Goal: Information Seeking & Learning: Check status

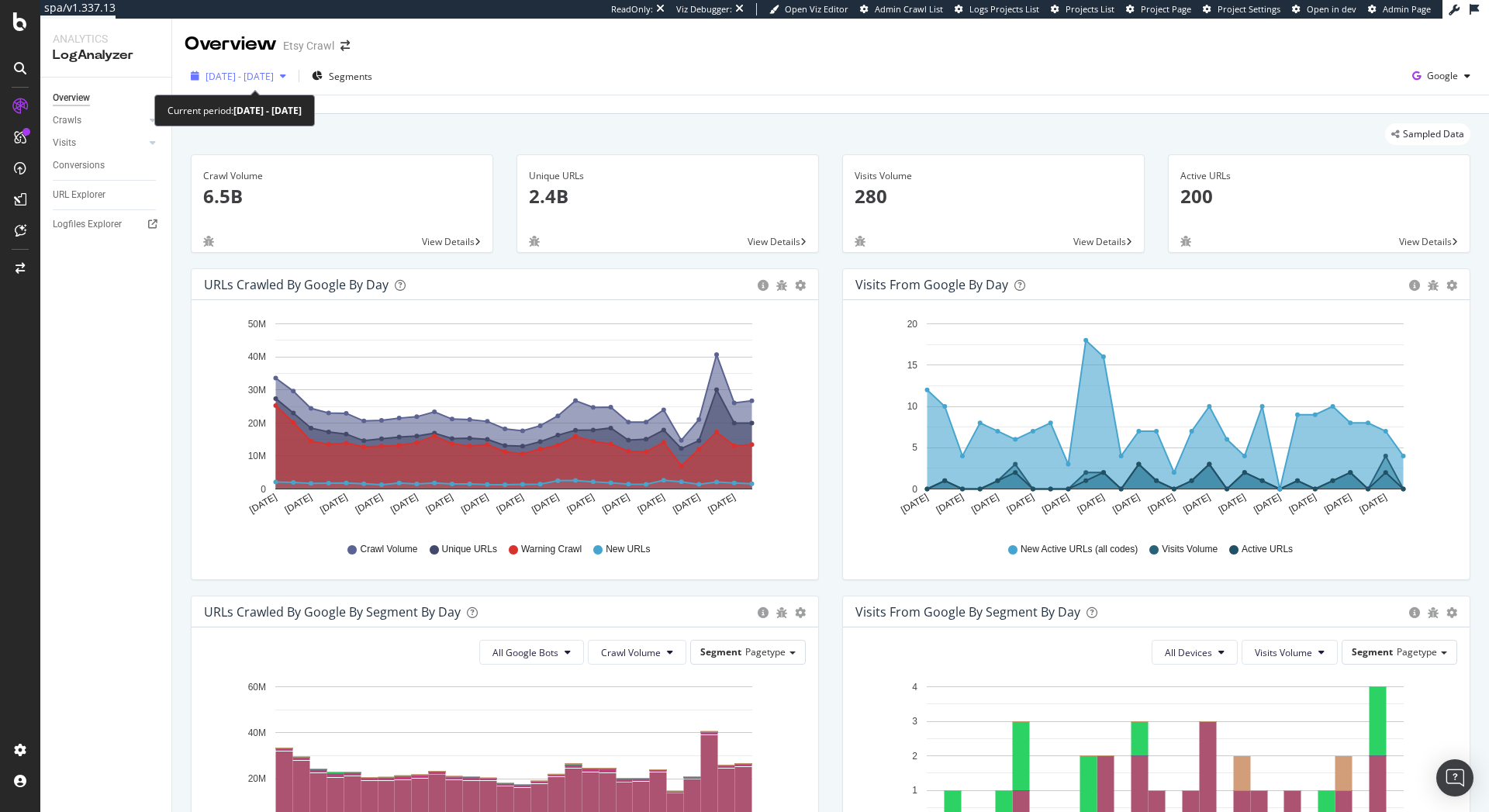
click at [234, 77] on span "2025 Aug. 5th - Sep. 1st" at bounding box center [239, 77] width 68 height 13
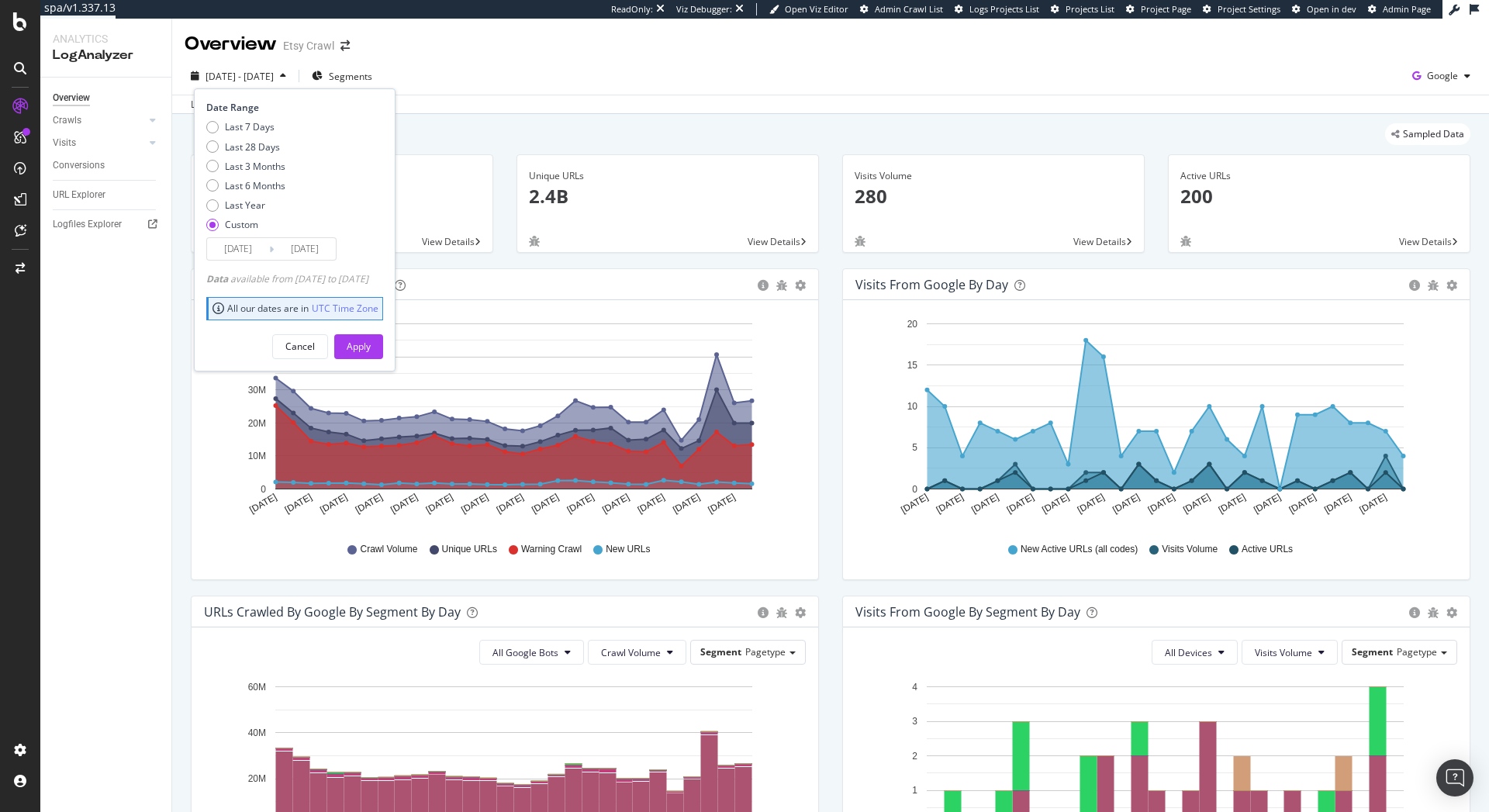
click at [235, 226] on div "Custom" at bounding box center [241, 225] width 33 height 13
type input "2025/08/06"
type input "2025/09/02"
click at [371, 344] on div "Apply" at bounding box center [358, 346] width 24 height 13
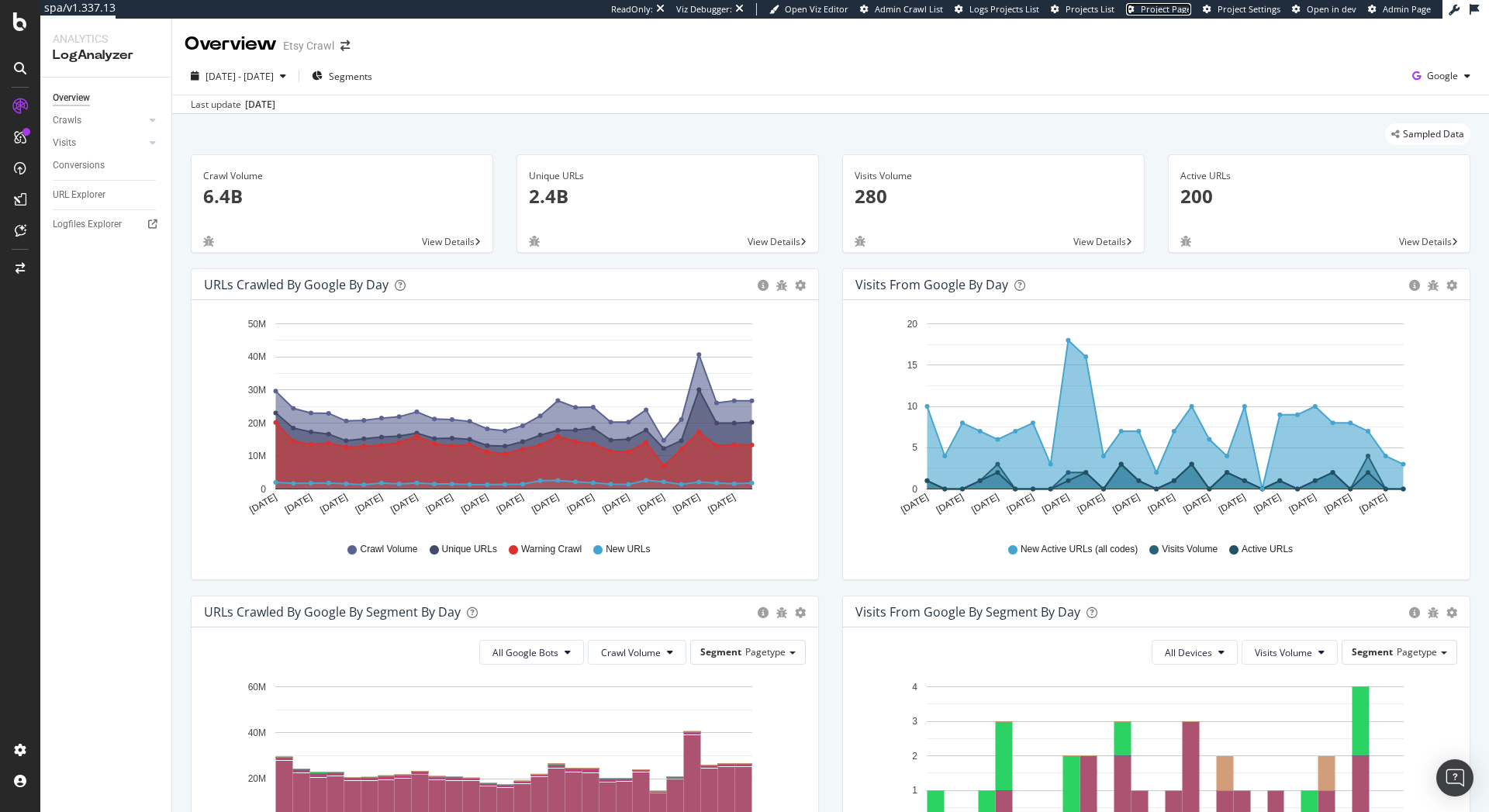
click at [1180, 14] on span "Project Page" at bounding box center [1166, 9] width 50 height 11
click at [90, 229] on div "Logfiles Explorer" at bounding box center [87, 224] width 69 height 16
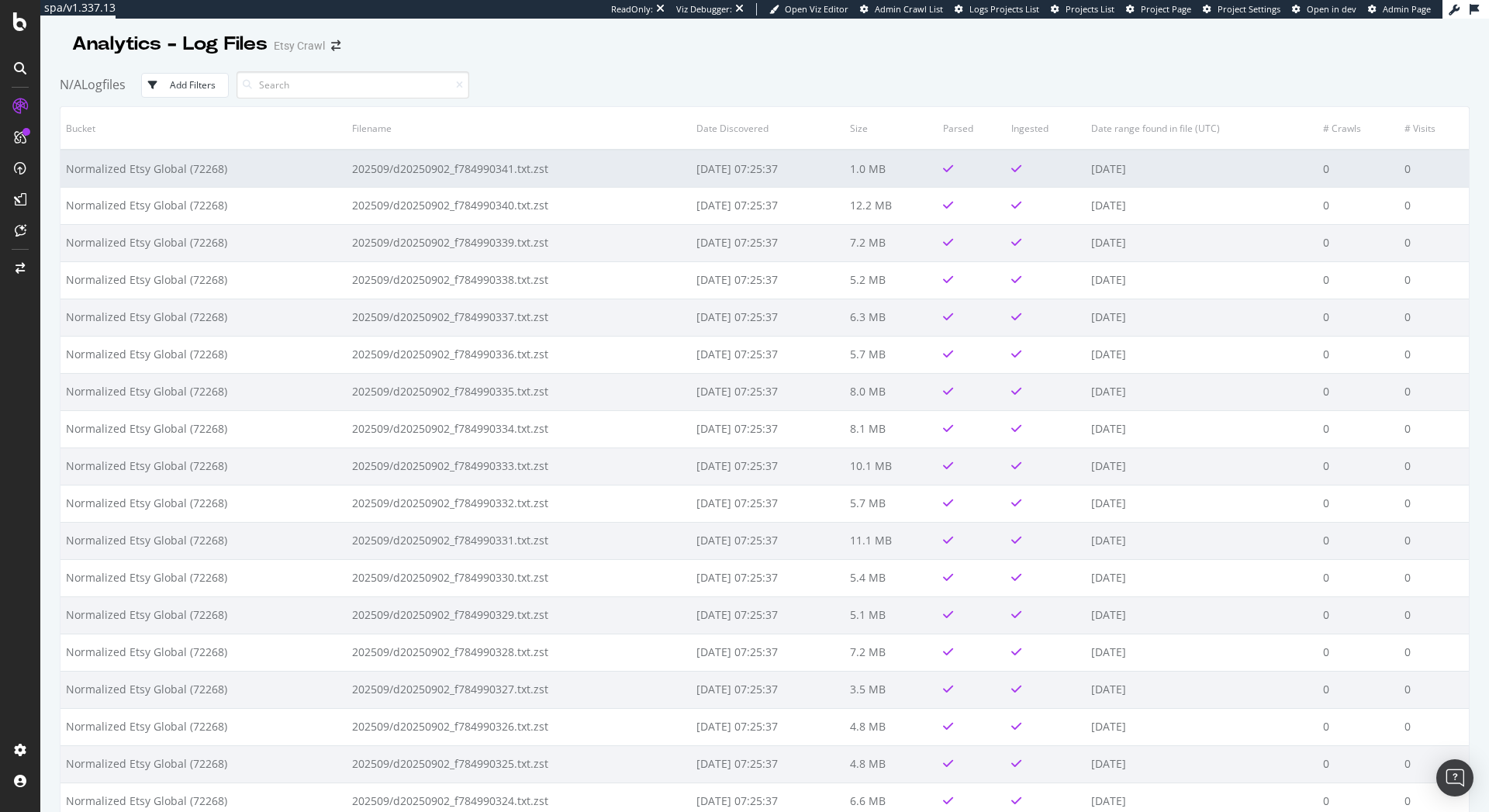
click at [735, 173] on td "2025-09-04 07:25:37" at bounding box center [768, 167] width 153 height 37
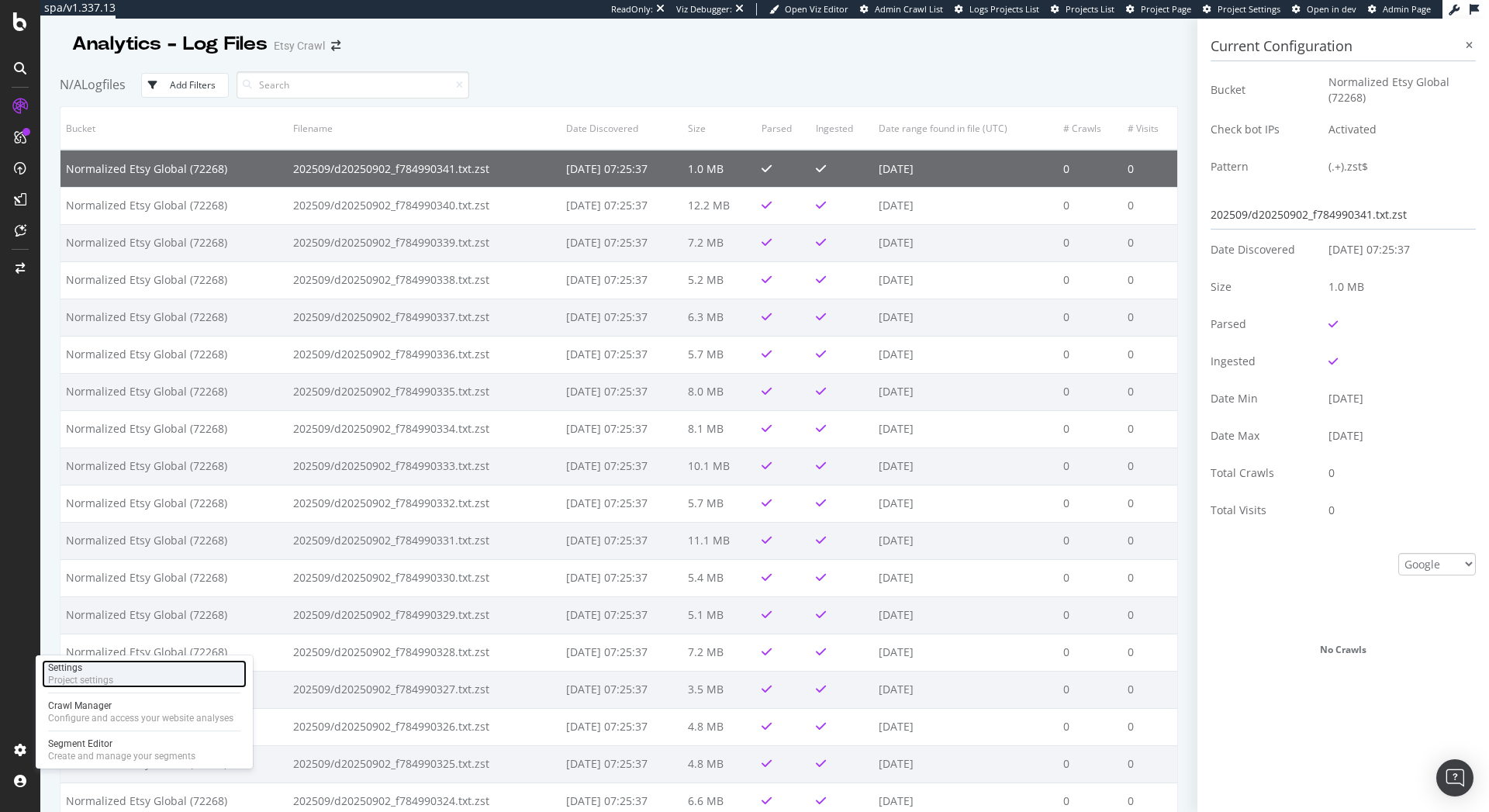
click at [71, 682] on div "Project settings" at bounding box center [80, 680] width 65 height 12
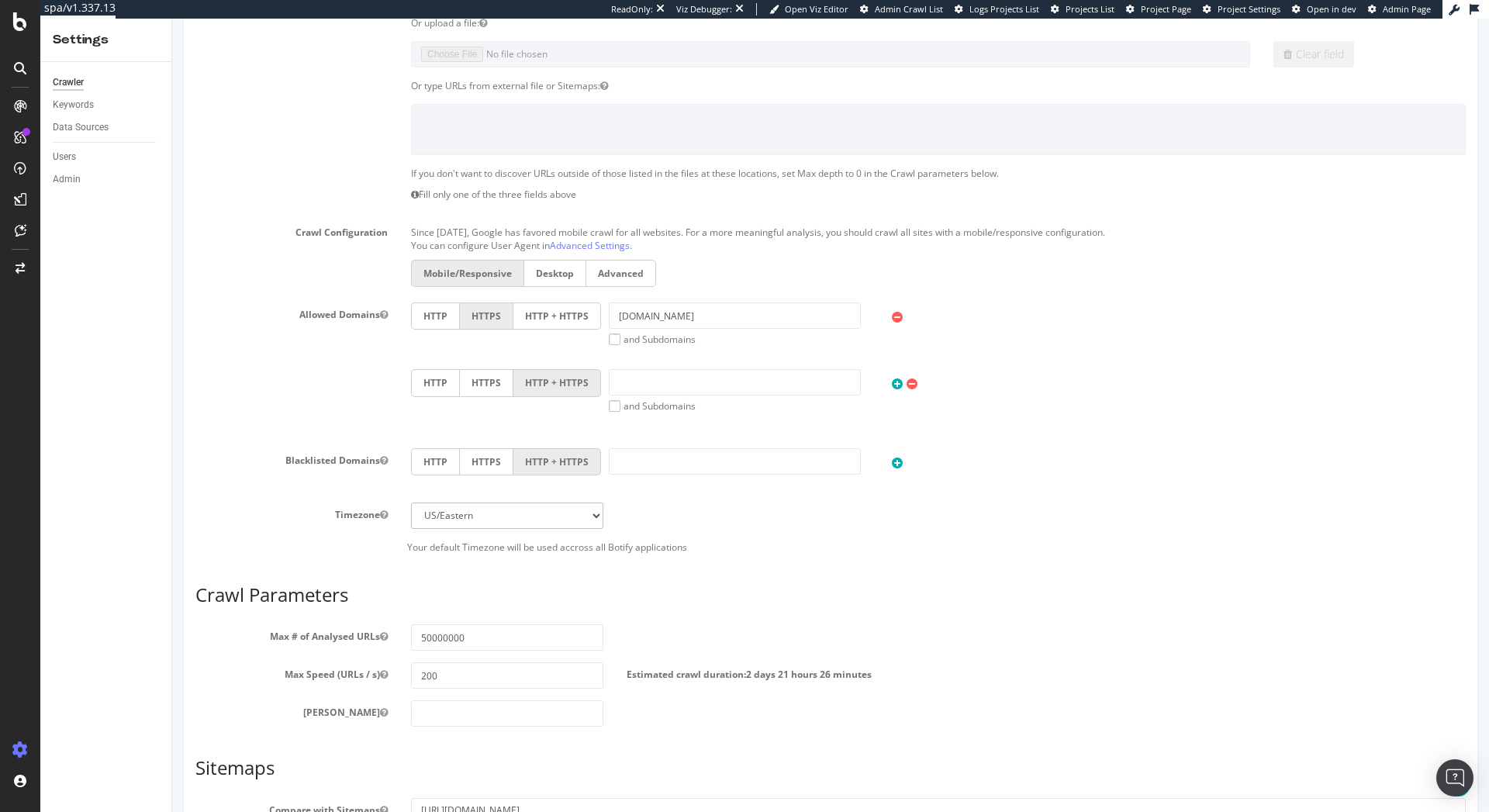
scroll to position [244, 0]
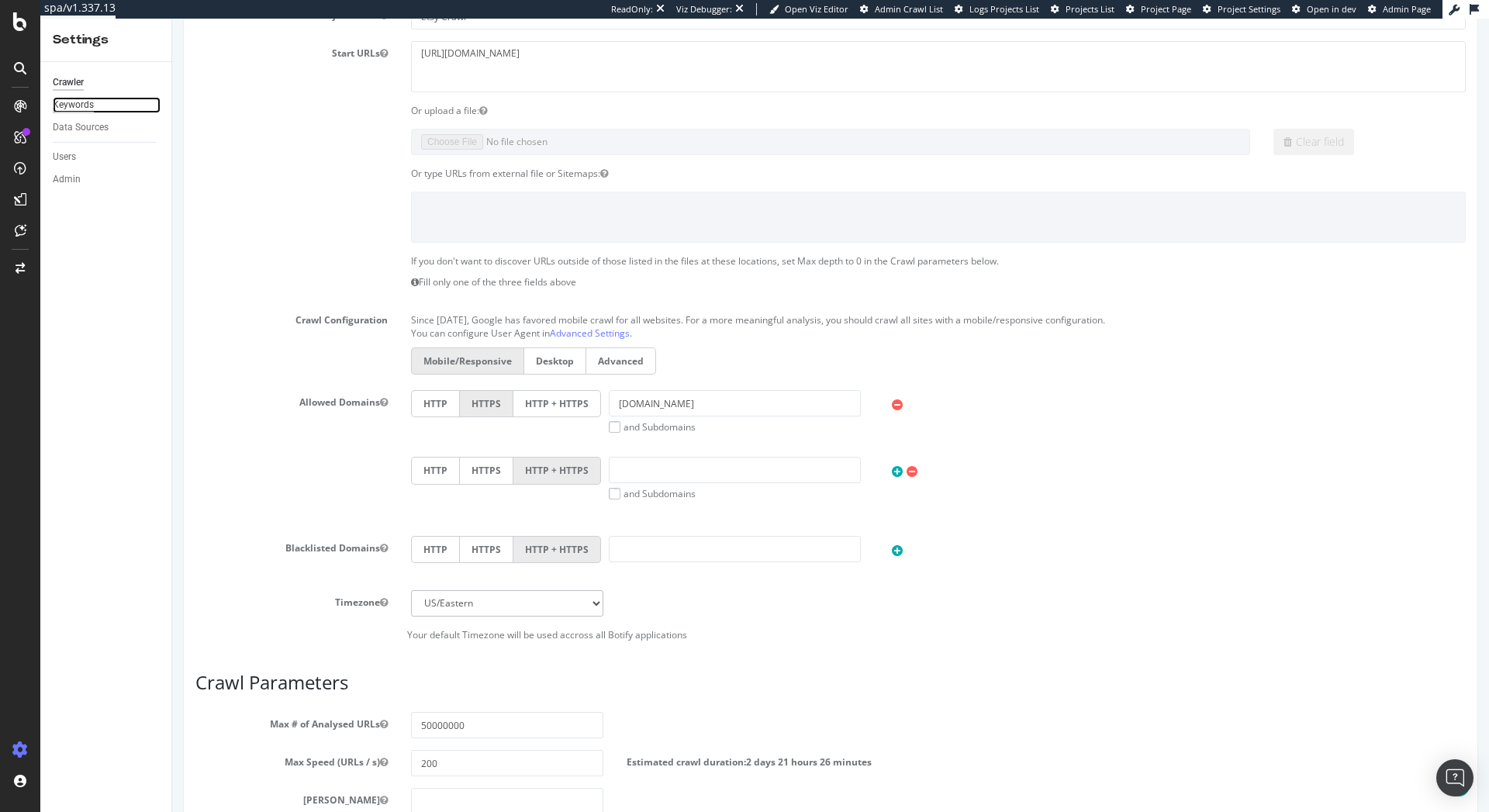
click at [88, 102] on div "Keywords" at bounding box center [73, 105] width 41 height 16
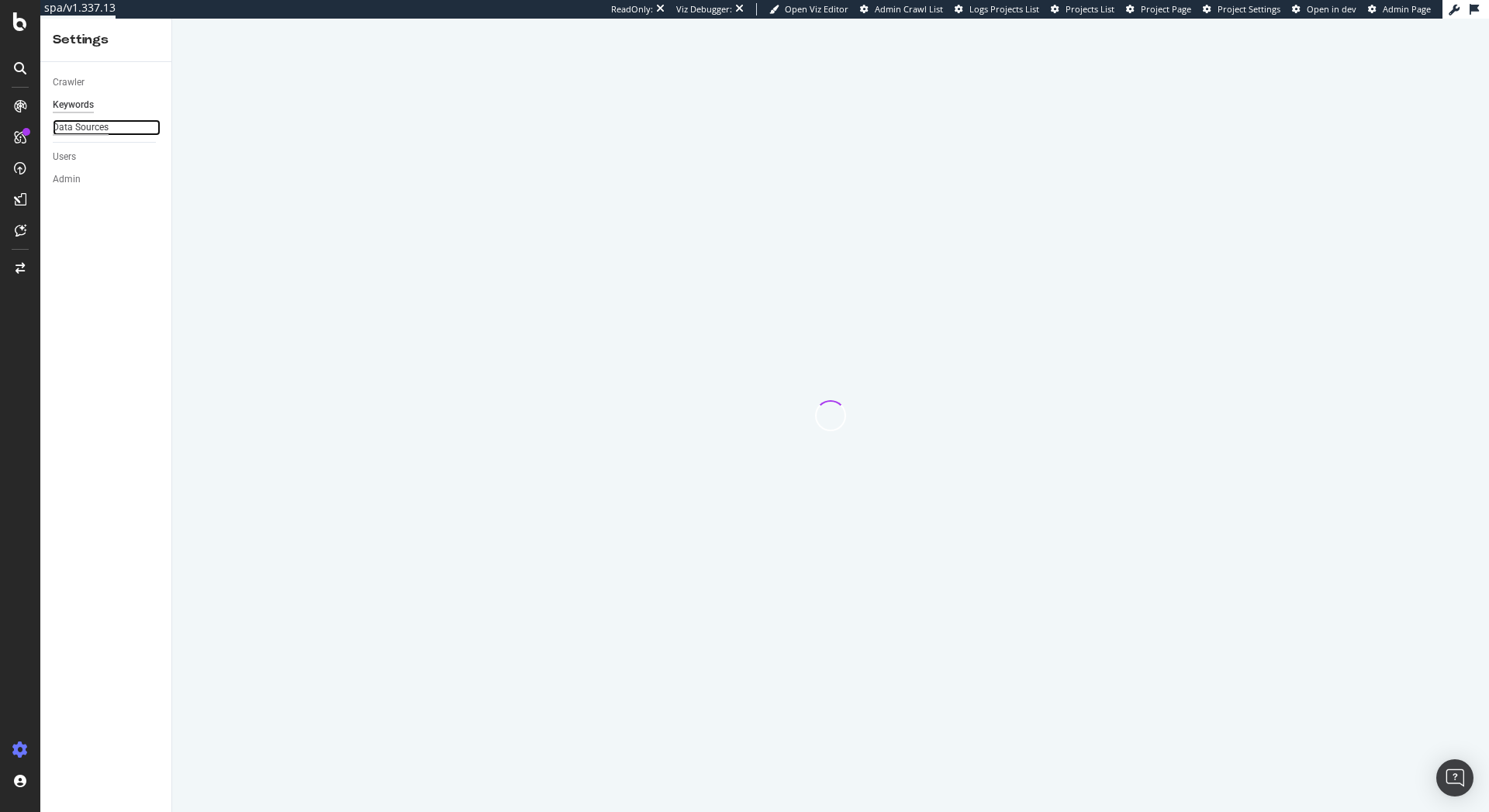
click at [95, 129] on div "Data Sources" at bounding box center [80, 127] width 56 height 16
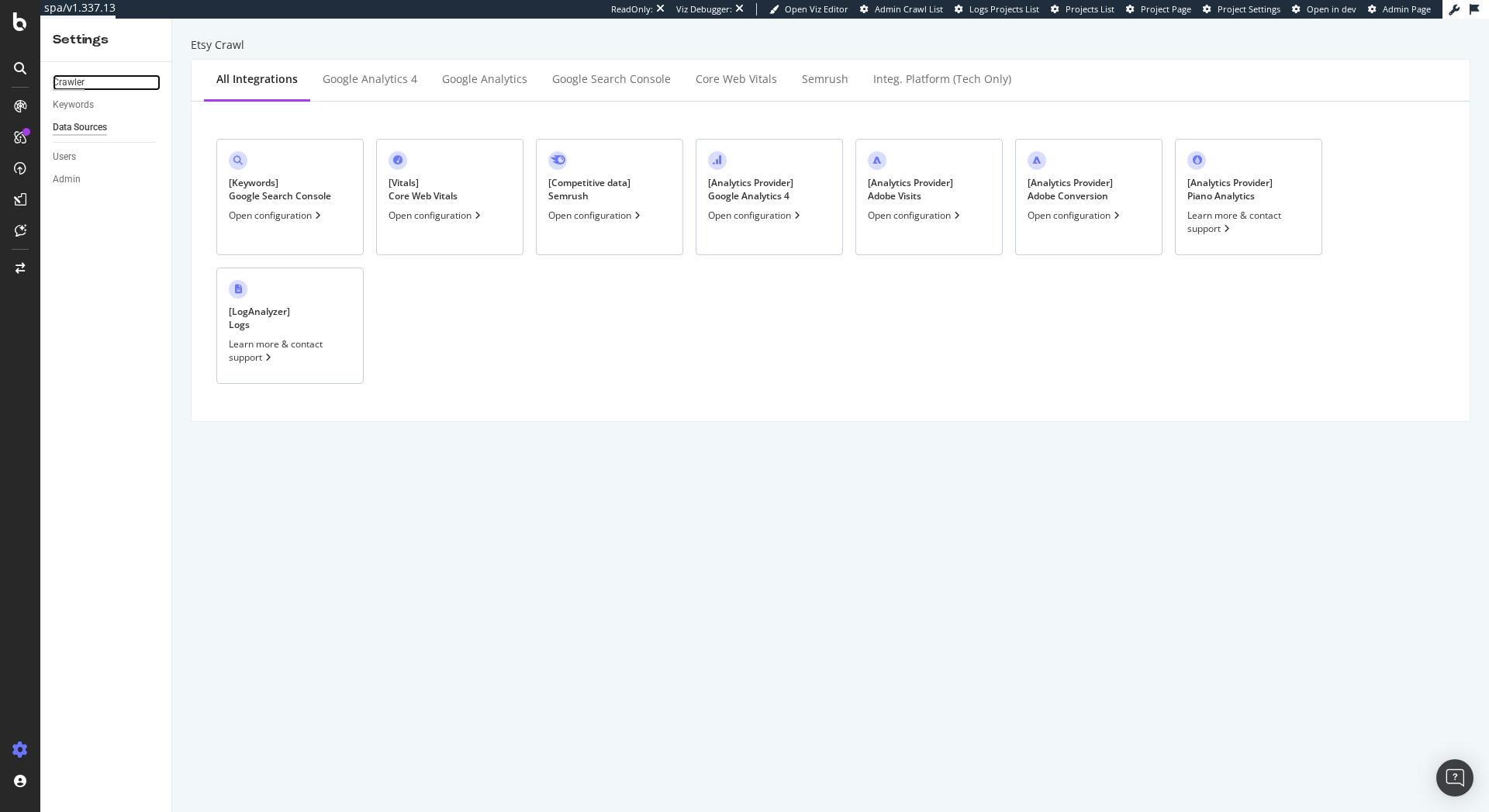
click at [79, 86] on div "Crawler" at bounding box center [69, 82] width 32 height 16
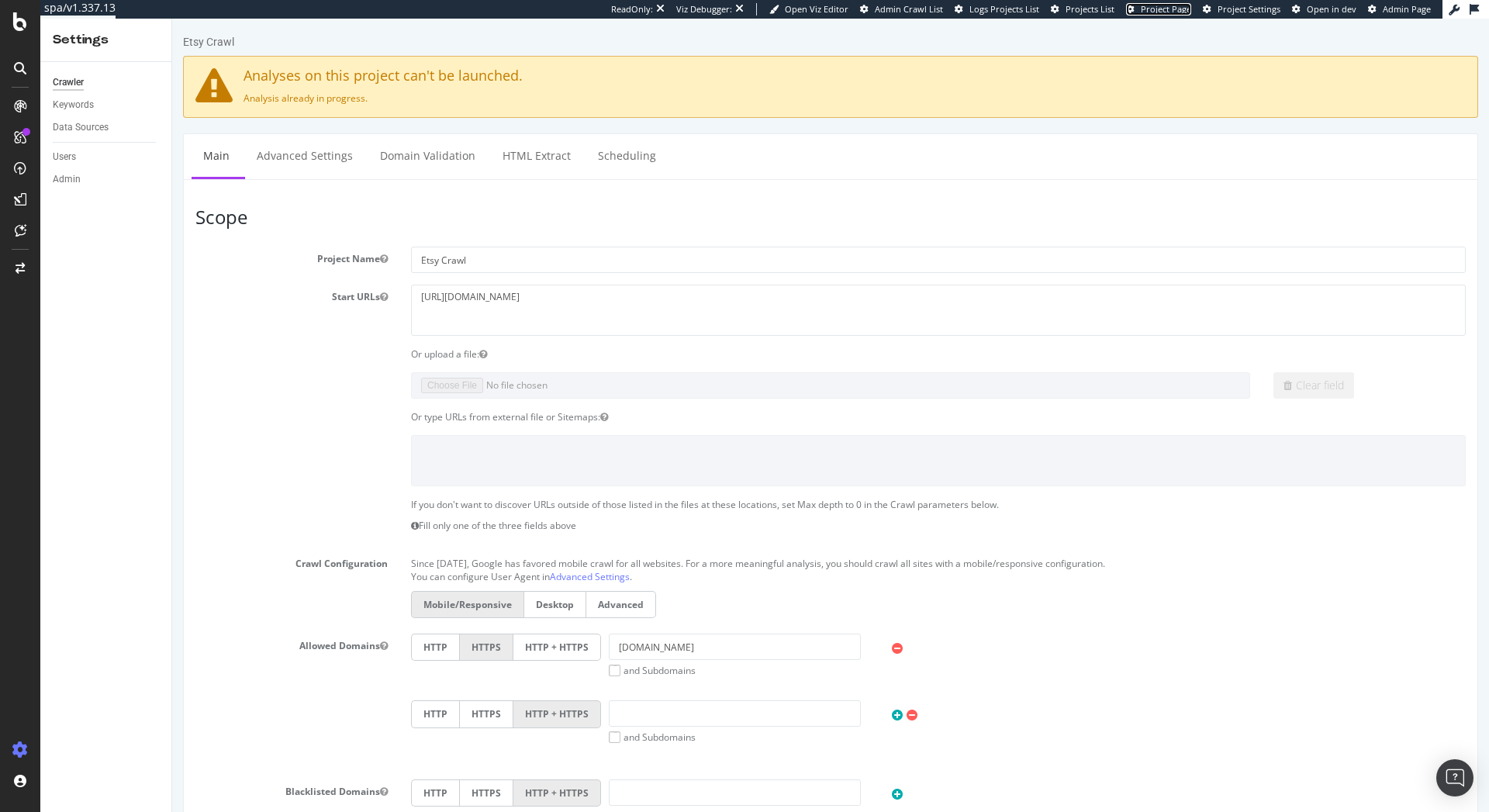
click at [1160, 8] on span "Project Page" at bounding box center [1166, 9] width 50 height 11
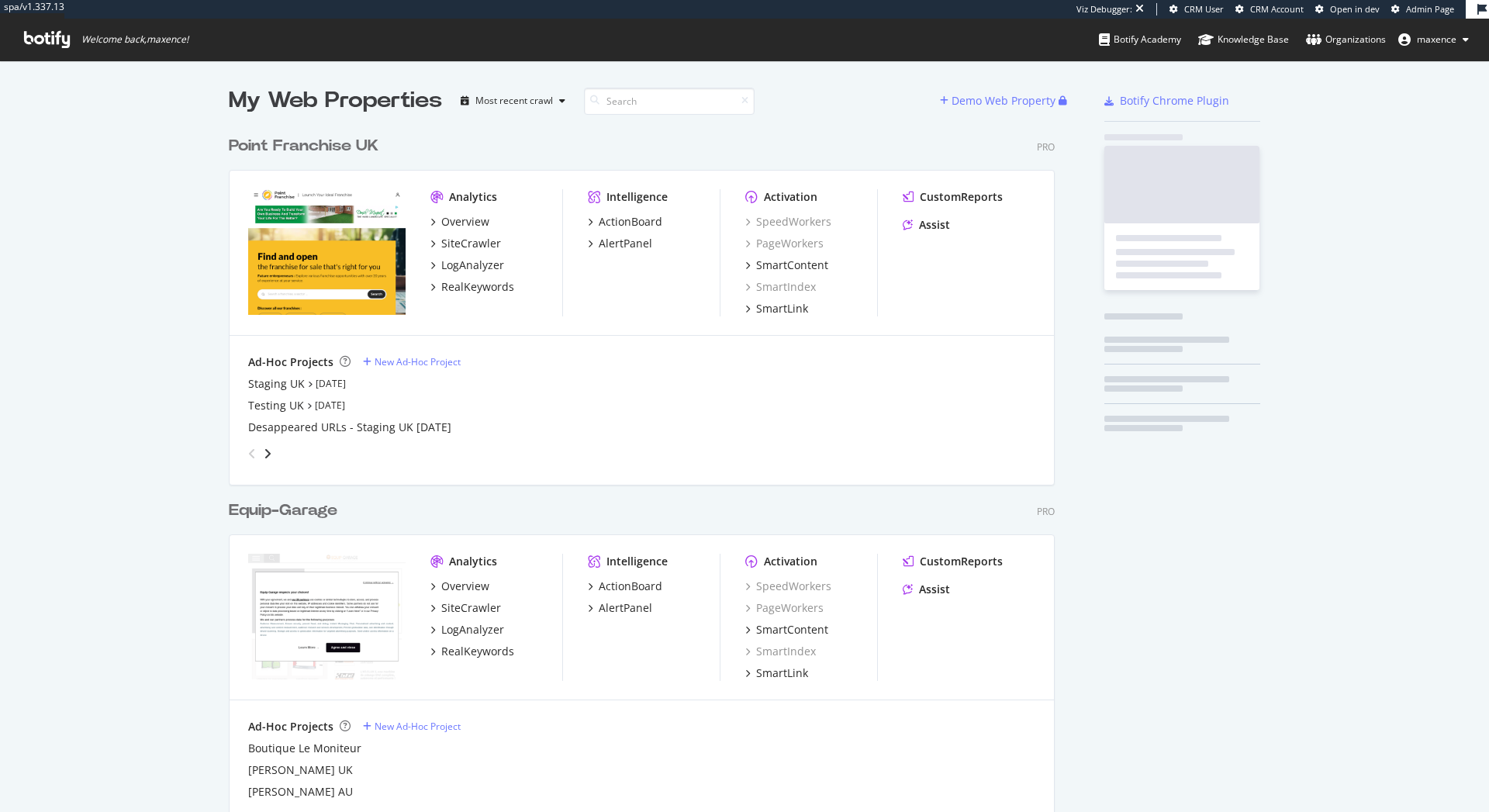
scroll to position [4094, 827]
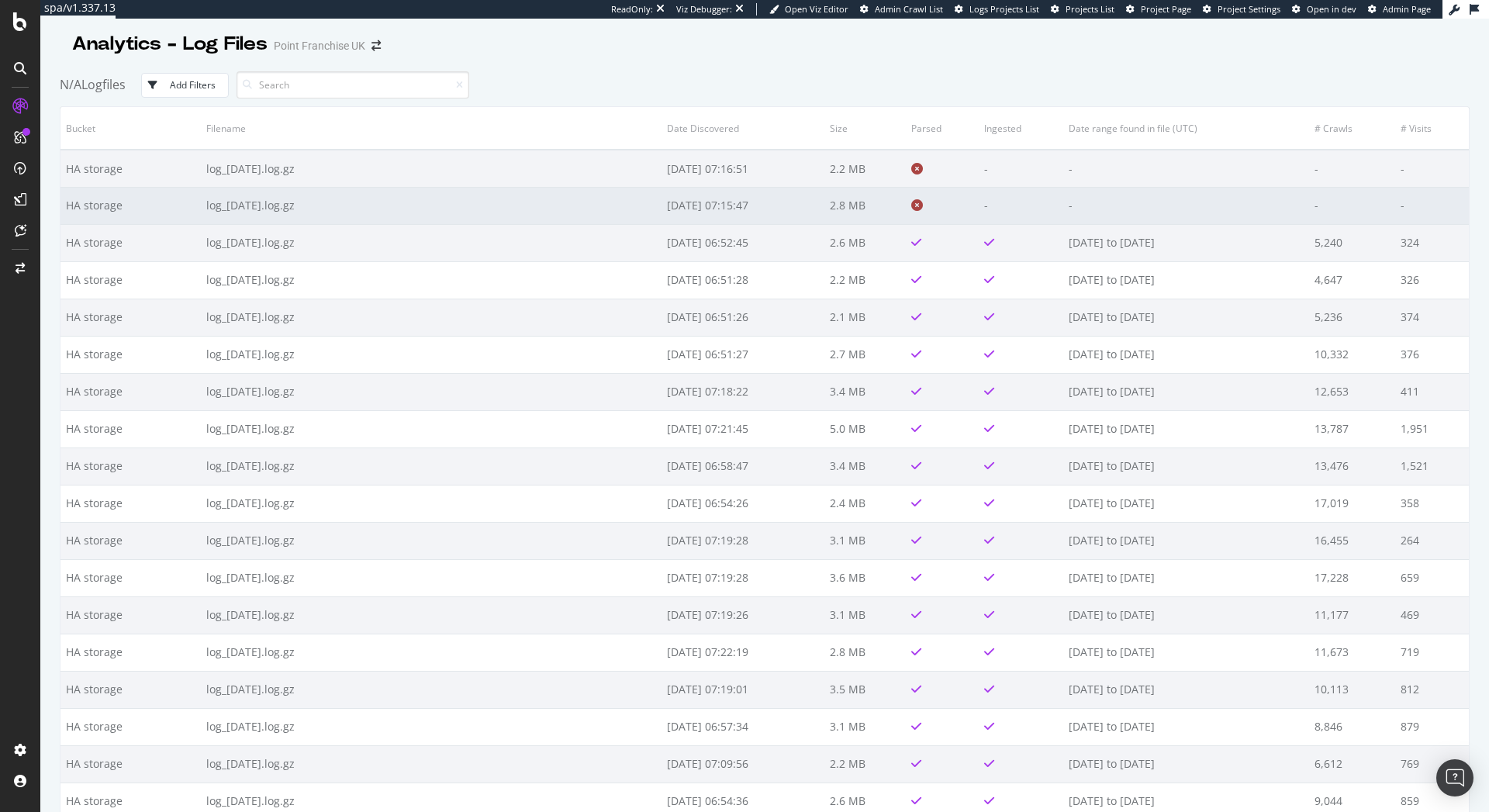
click at [911, 207] on icon at bounding box center [917, 205] width 11 height 11
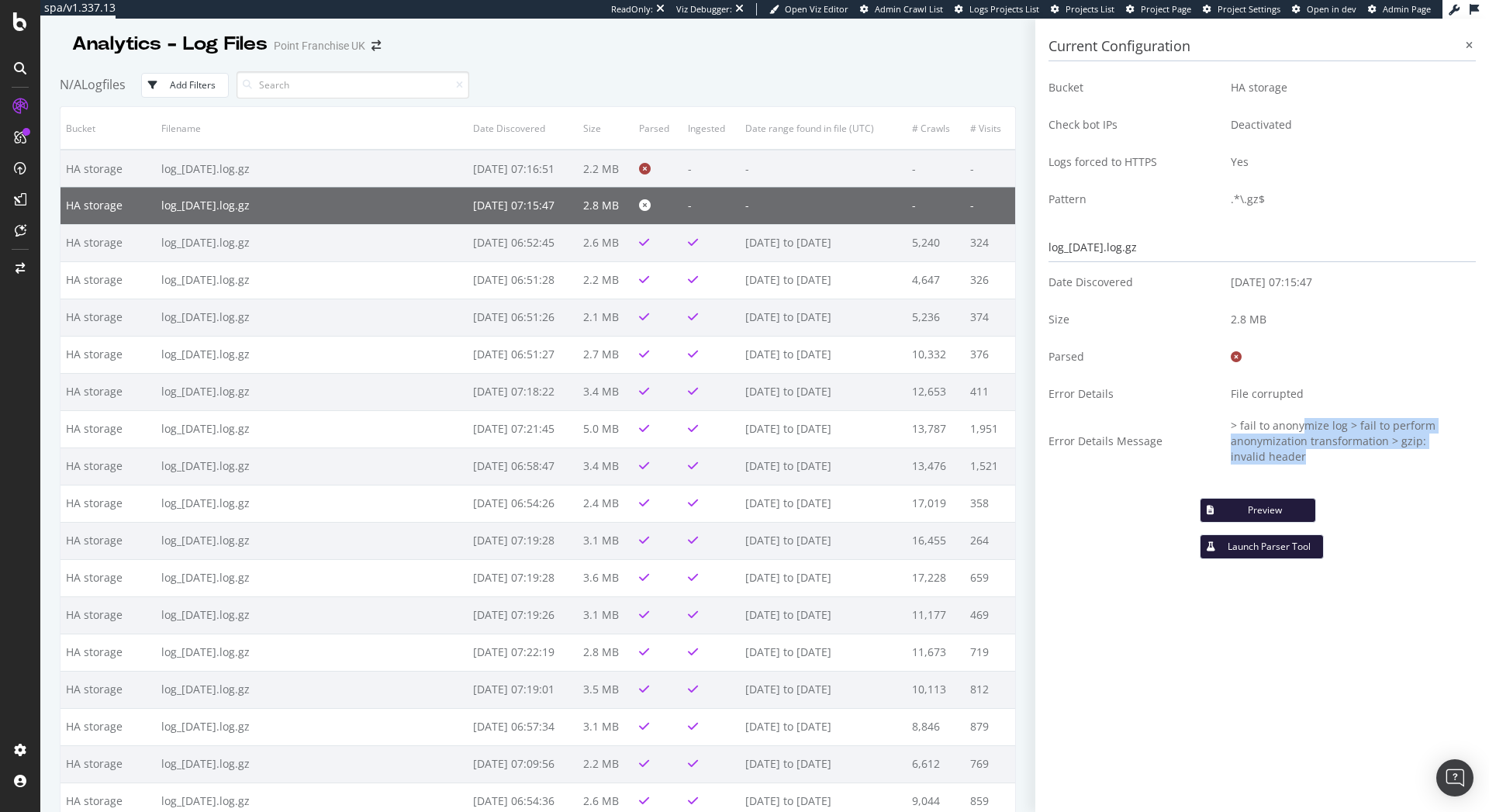
drag, startPoint x: 1307, startPoint y: 430, endPoint x: 1357, endPoint y: 459, distance: 57.8
click at [1357, 459] on td "> fail to anonymize log > fail to perform anonymization transformation > gzip: …" at bounding box center [1348, 441] width 257 height 58
drag, startPoint x: 1336, startPoint y: 460, endPoint x: 1203, endPoint y: 426, distance: 137.3
click at [1203, 426] on tr "Error Details Message > fail to anonymize log > fail to perform anonymization t…" at bounding box center [1262, 441] width 427 height 58
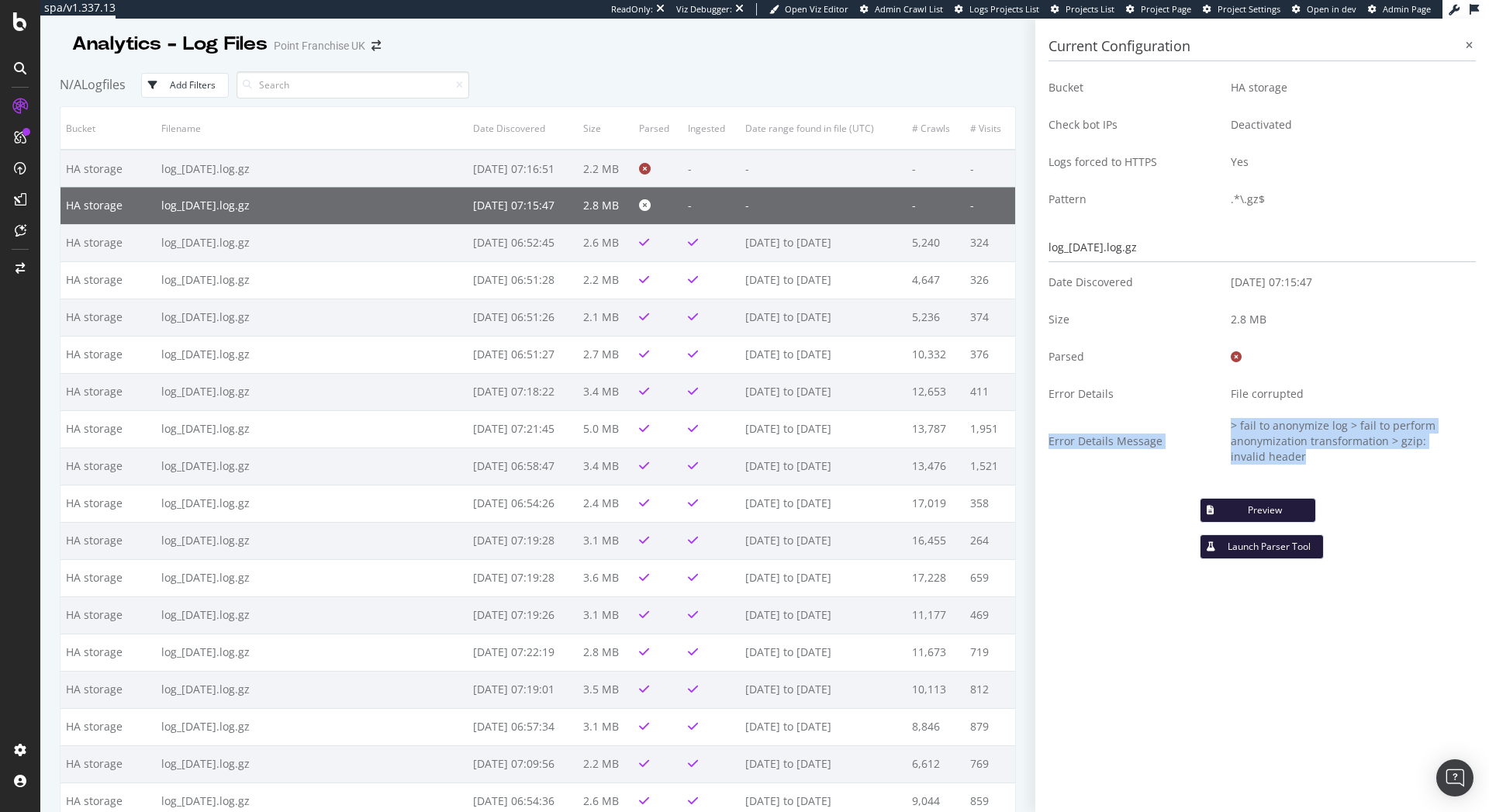
click at [1353, 443] on td "> fail to anonymize log > fail to perform anonymization transformation > gzip: …" at bounding box center [1348, 441] width 257 height 58
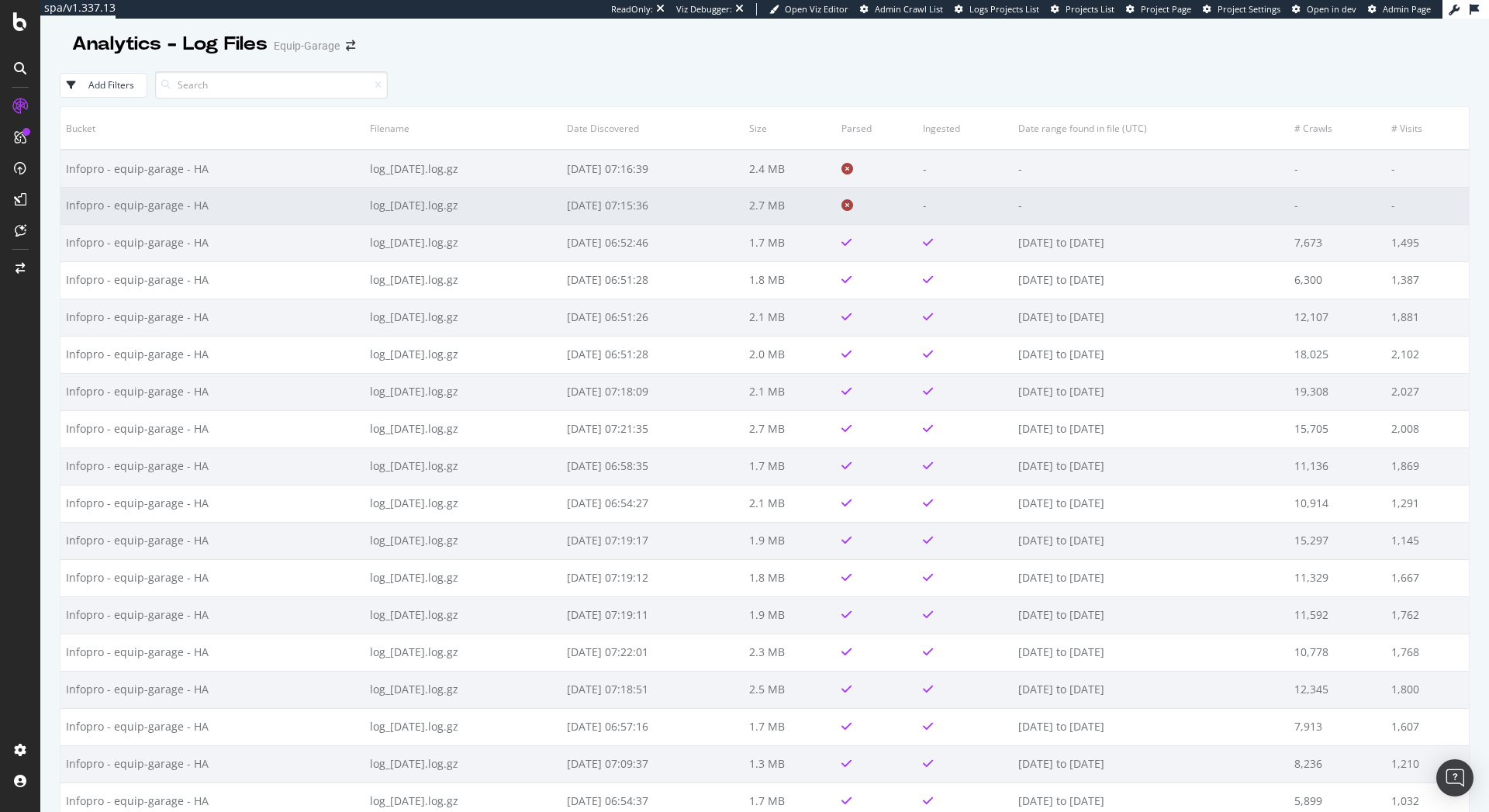
click at [854, 210] on icon at bounding box center [847, 205] width 11 height 11
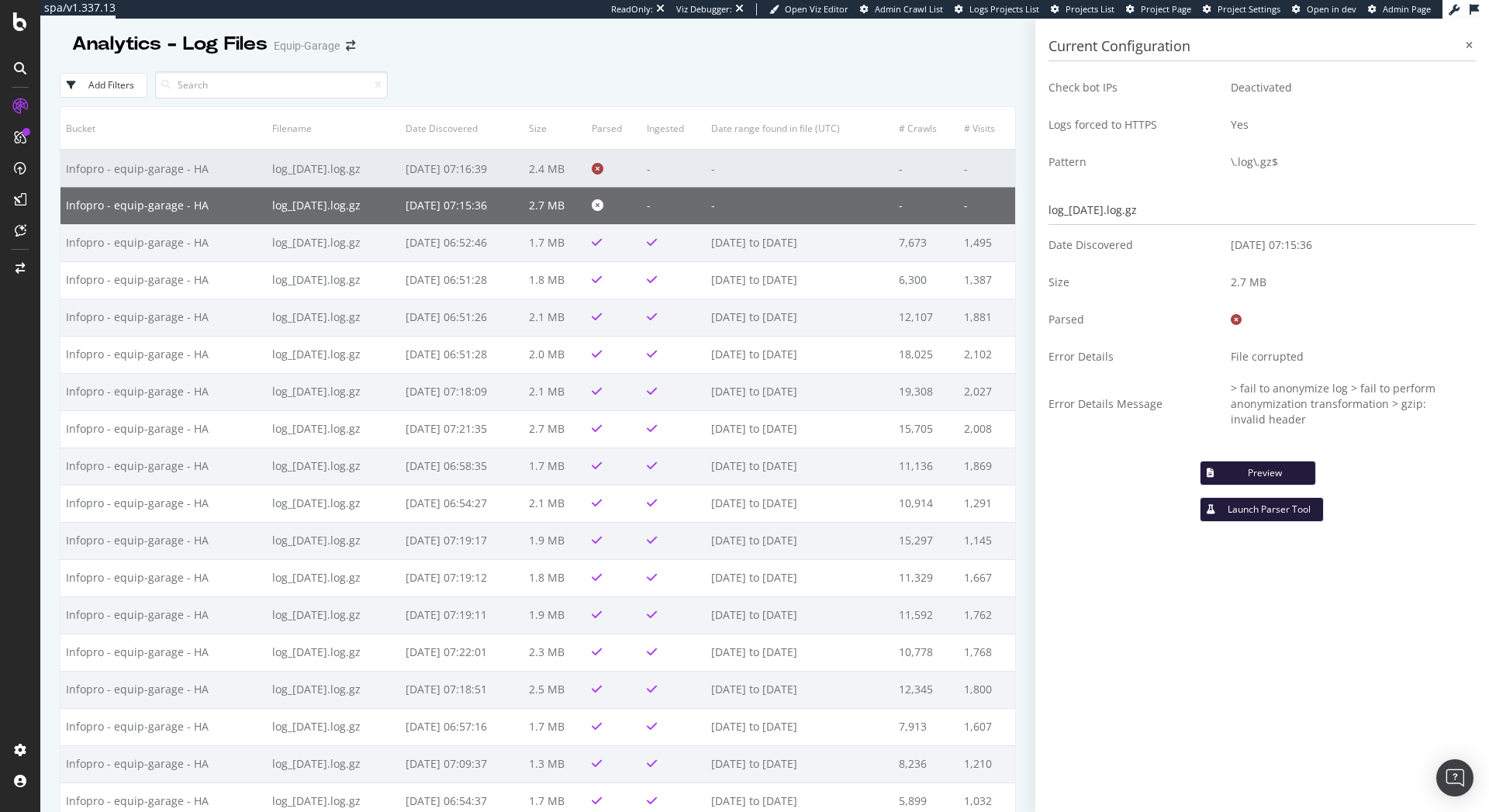
click at [770, 175] on td "-" at bounding box center [800, 167] width 188 height 37
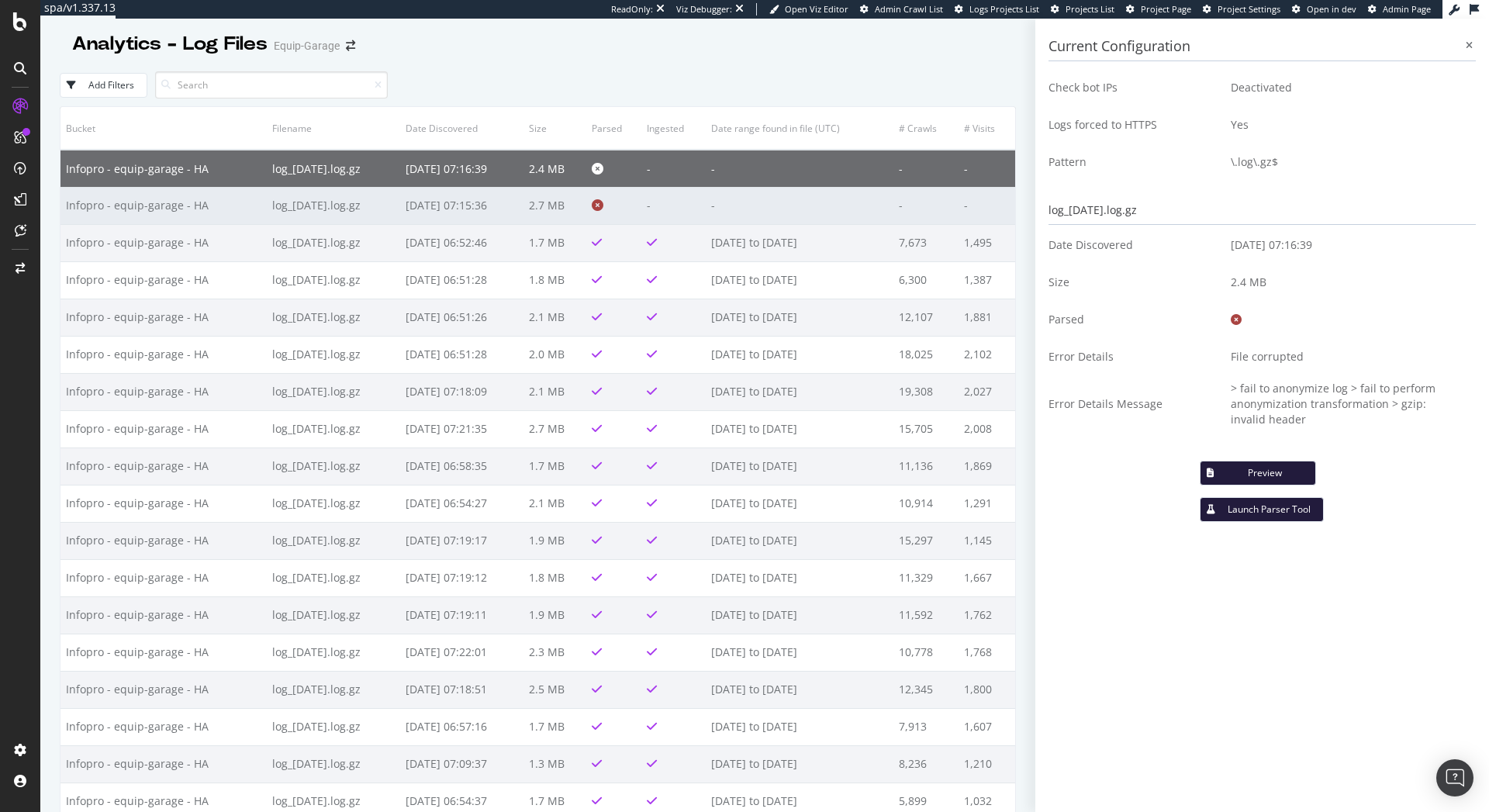
click at [788, 201] on td "-" at bounding box center [800, 205] width 188 height 37
